Goal: Check status

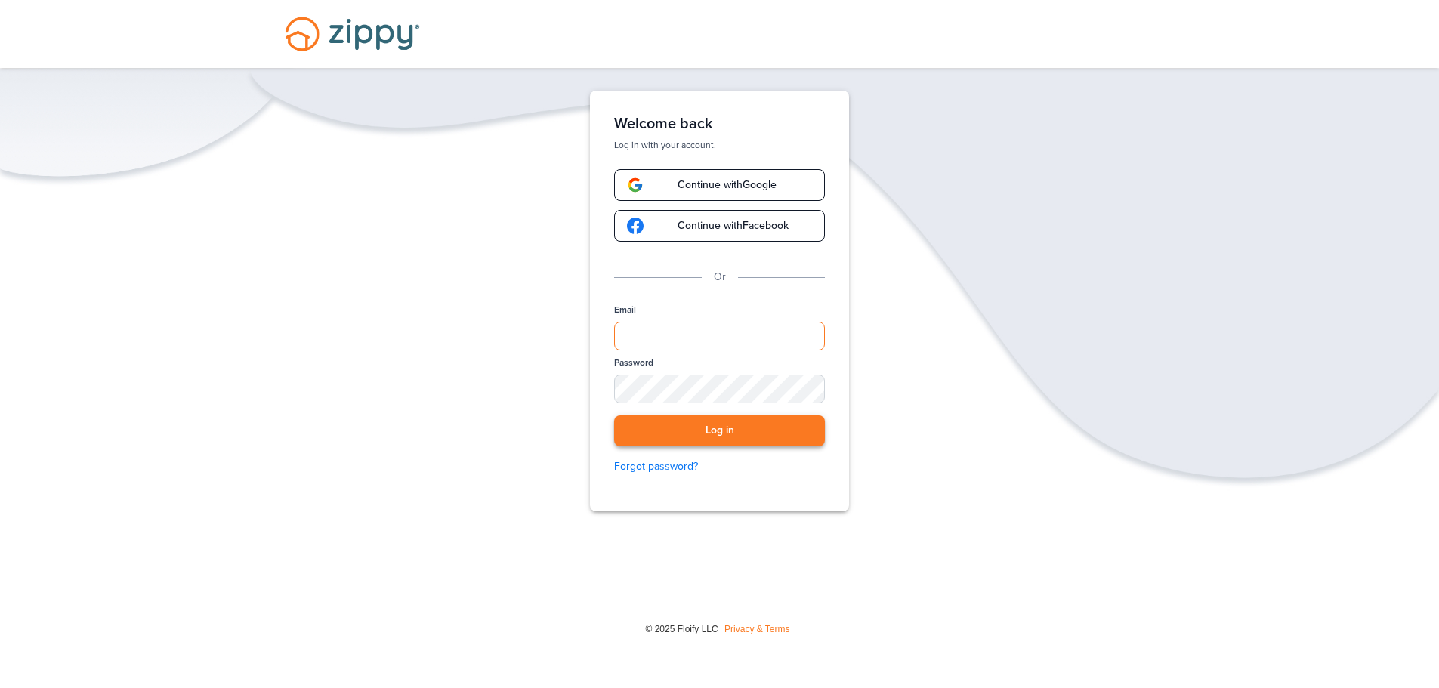
type input "**********"
click at [708, 422] on button "Log in" at bounding box center [719, 430] width 211 height 31
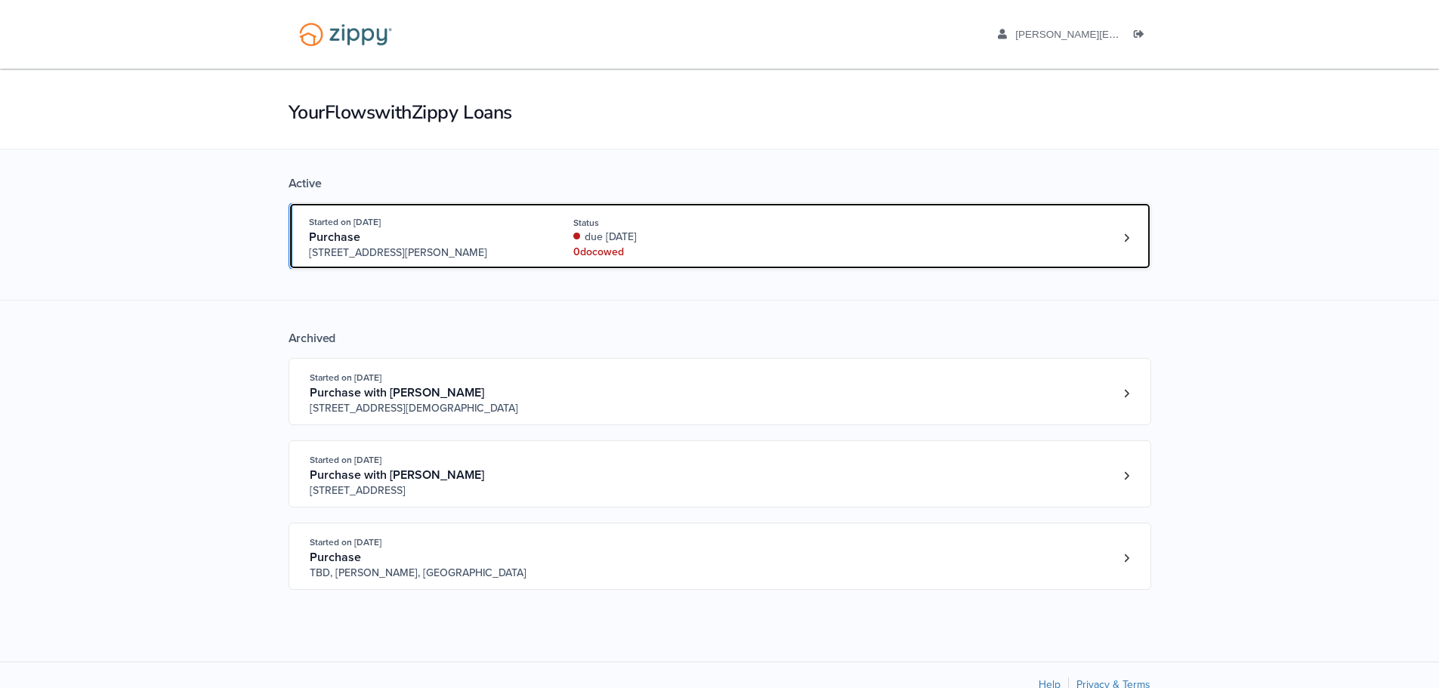
click at [730, 252] on div "0 doc owed" at bounding box center [674, 252] width 202 height 15
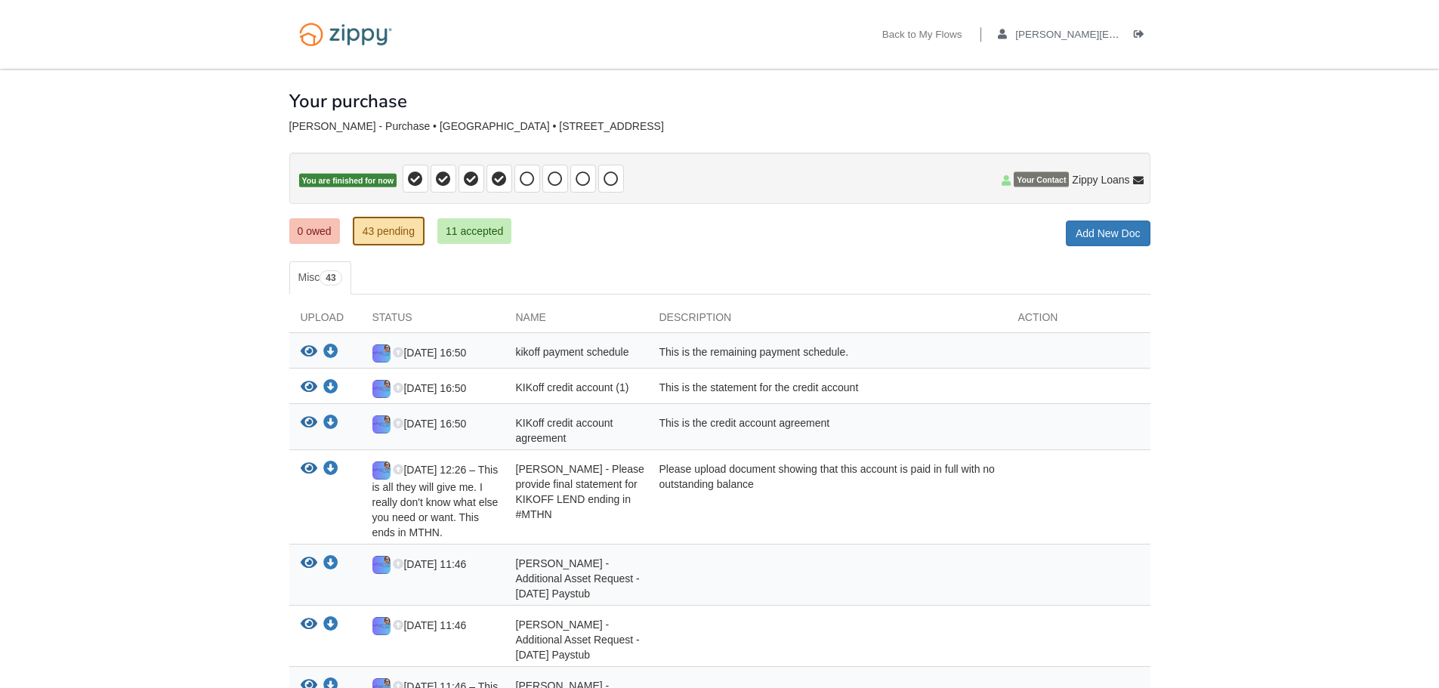
scroll to position [2234, 0]
